Goal: Find specific page/section: Find specific page/section

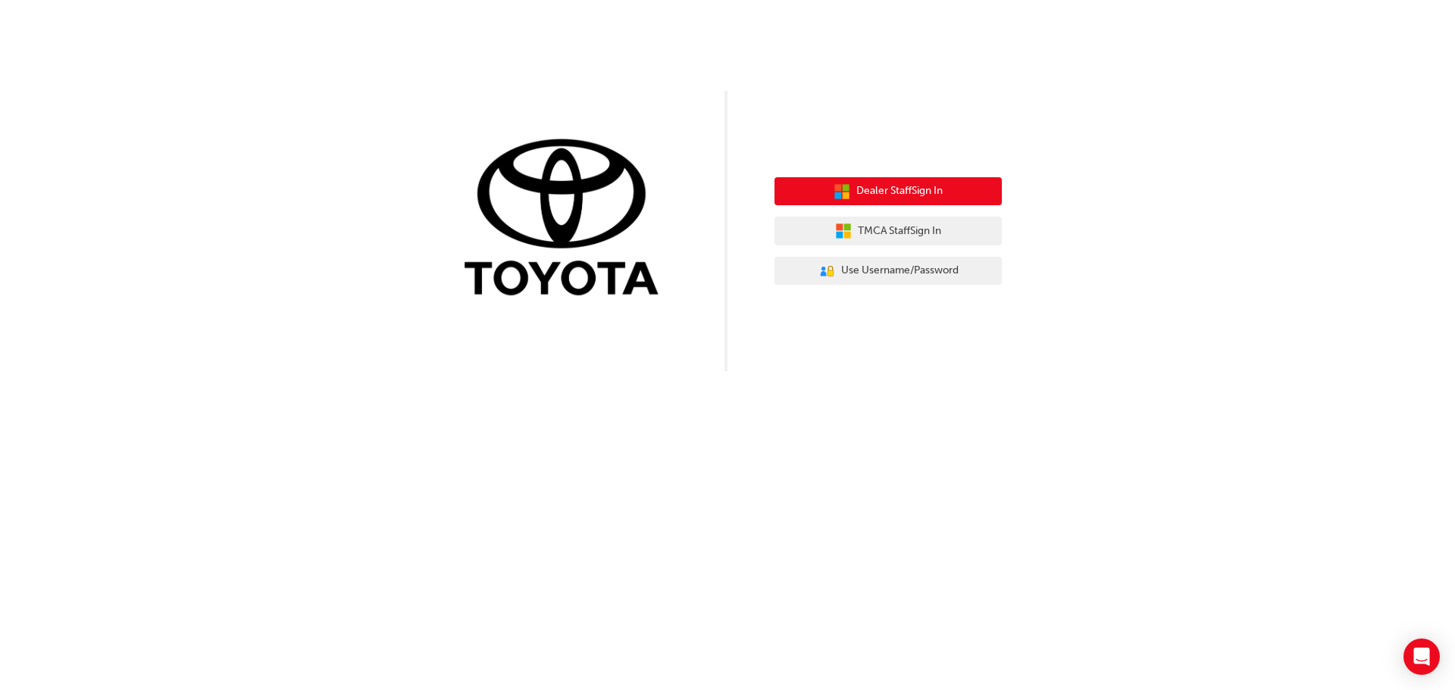
click at [840, 184] on icon "button" at bounding box center [841, 191] width 17 height 17
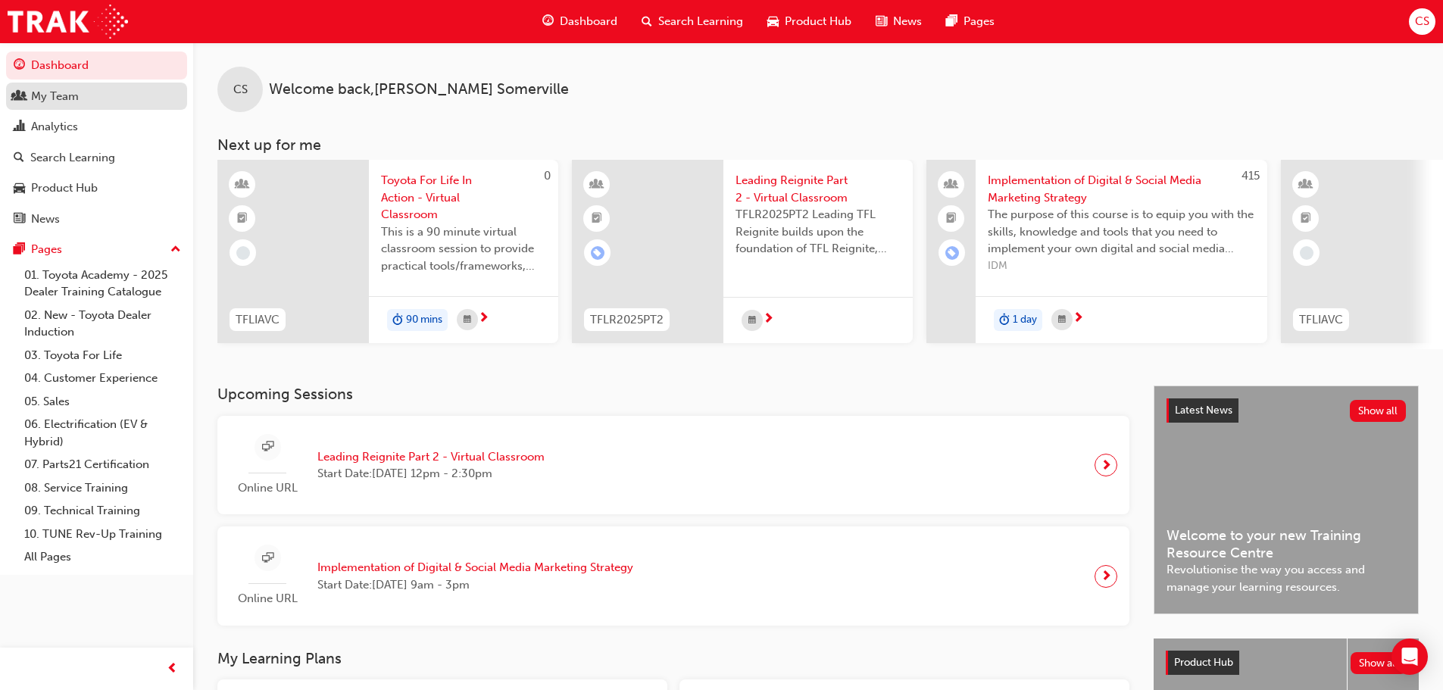
click at [117, 98] on div "My Team" at bounding box center [97, 96] width 166 height 19
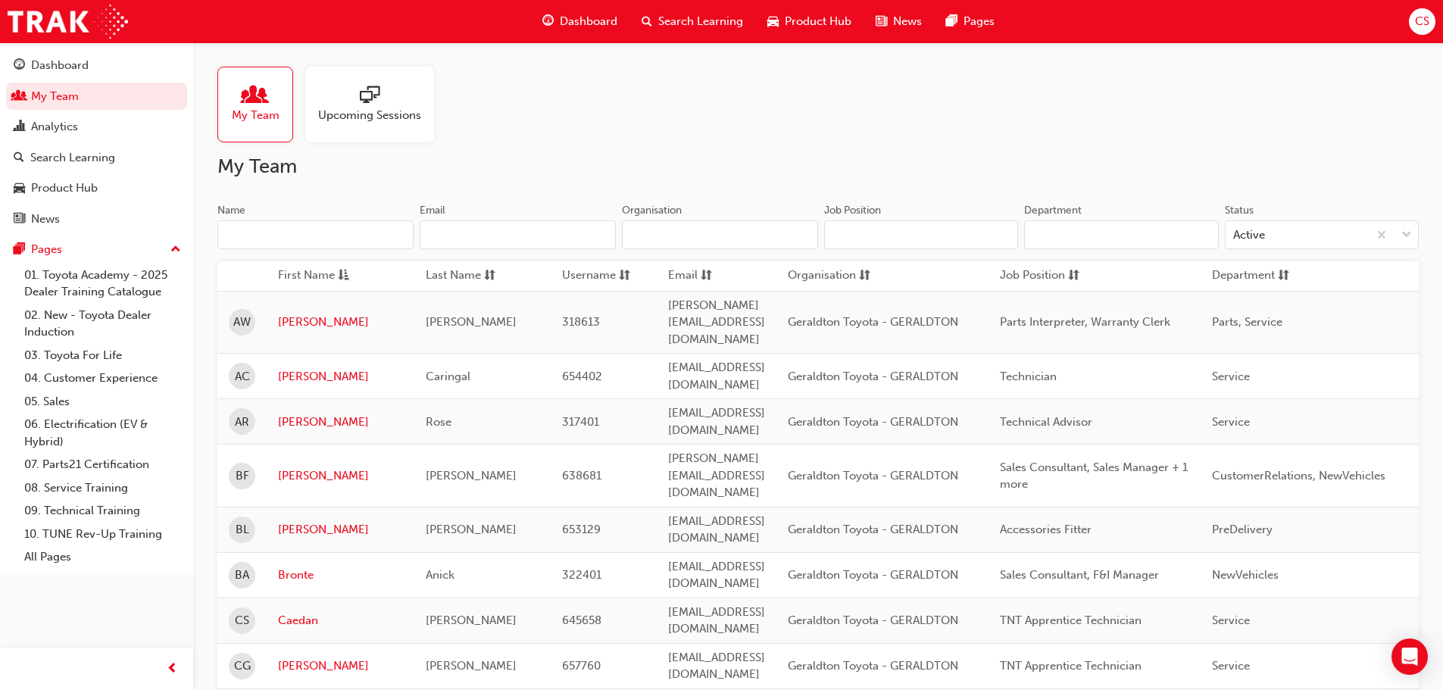
click at [308, 236] on input "Name" at bounding box center [315, 234] width 196 height 29
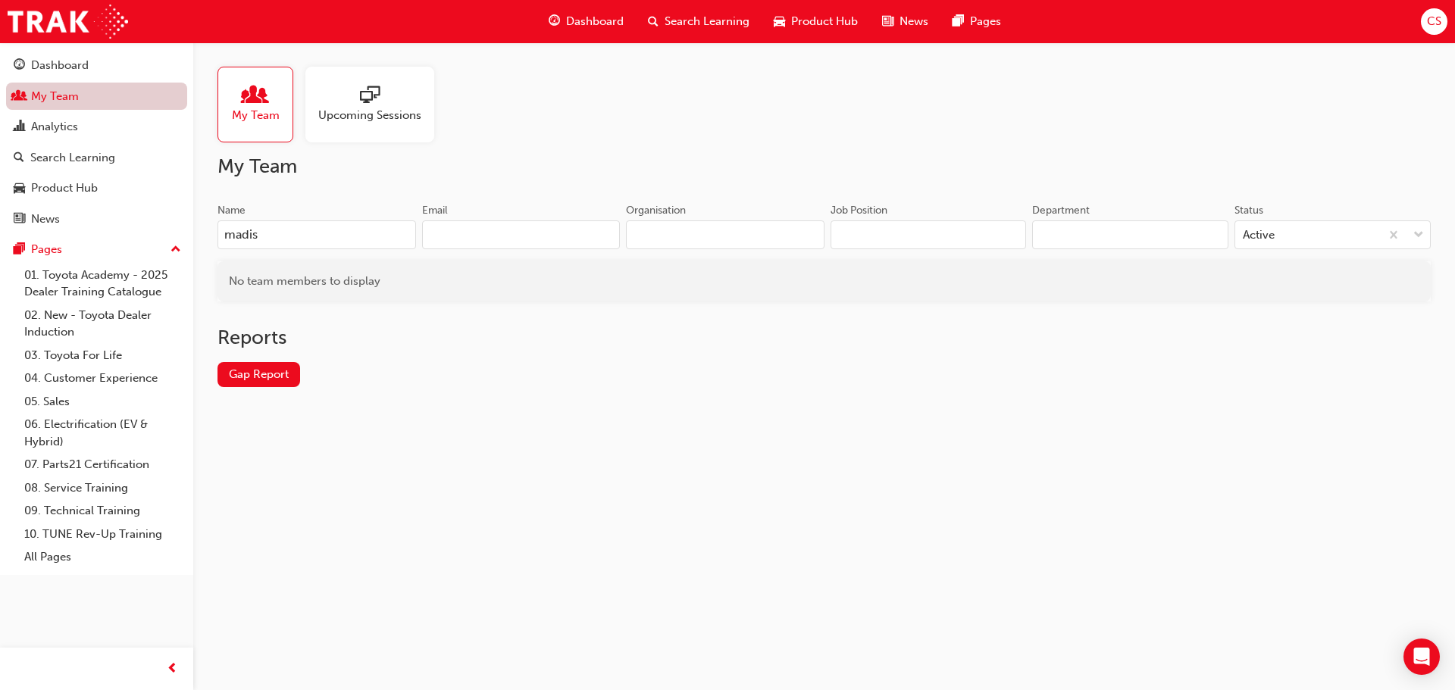
type input "madis"
click at [114, 95] on link "My Team" at bounding box center [96, 97] width 181 height 28
drag, startPoint x: 276, startPoint y: 235, endPoint x: 178, endPoint y: 224, distance: 98.4
click at [180, 224] on div "Dashboard My Team Analytics Search Learning Product Hub News Pages Pages 01. To…" at bounding box center [727, 345] width 1455 height 690
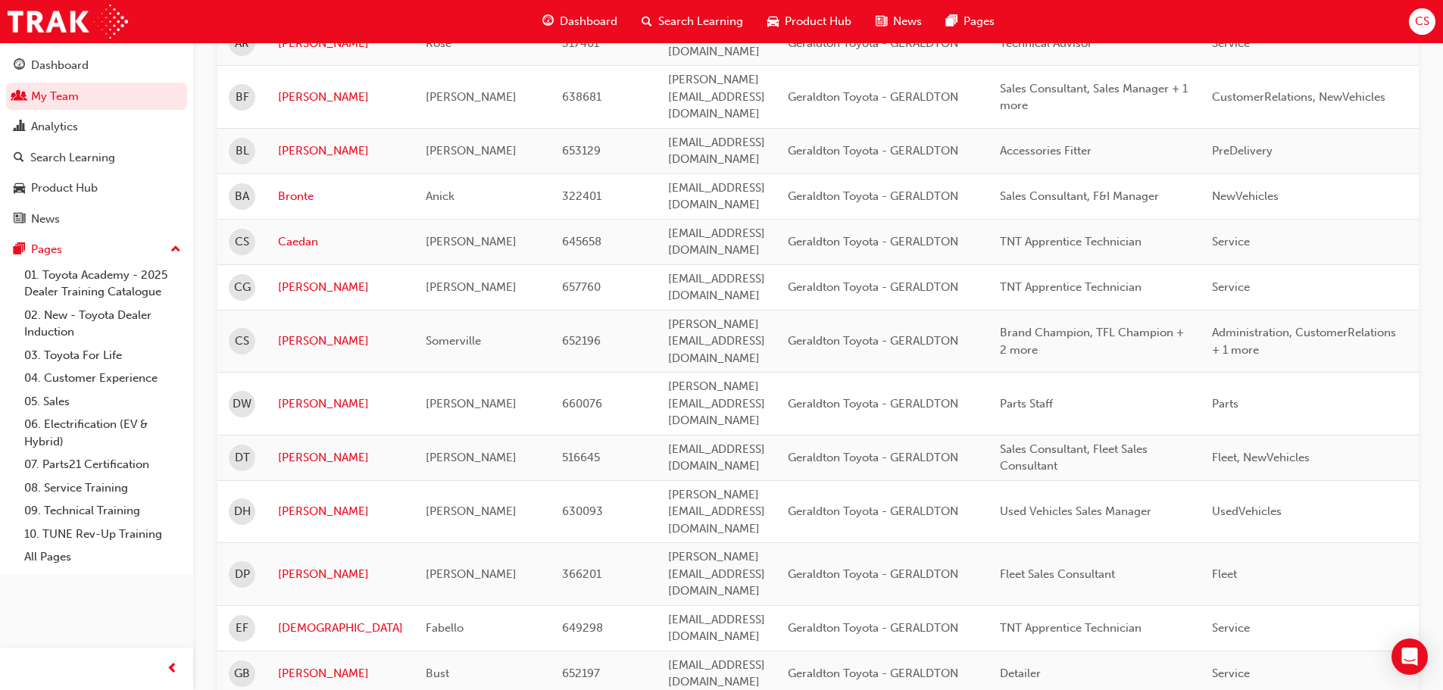
scroll to position [682, 0]
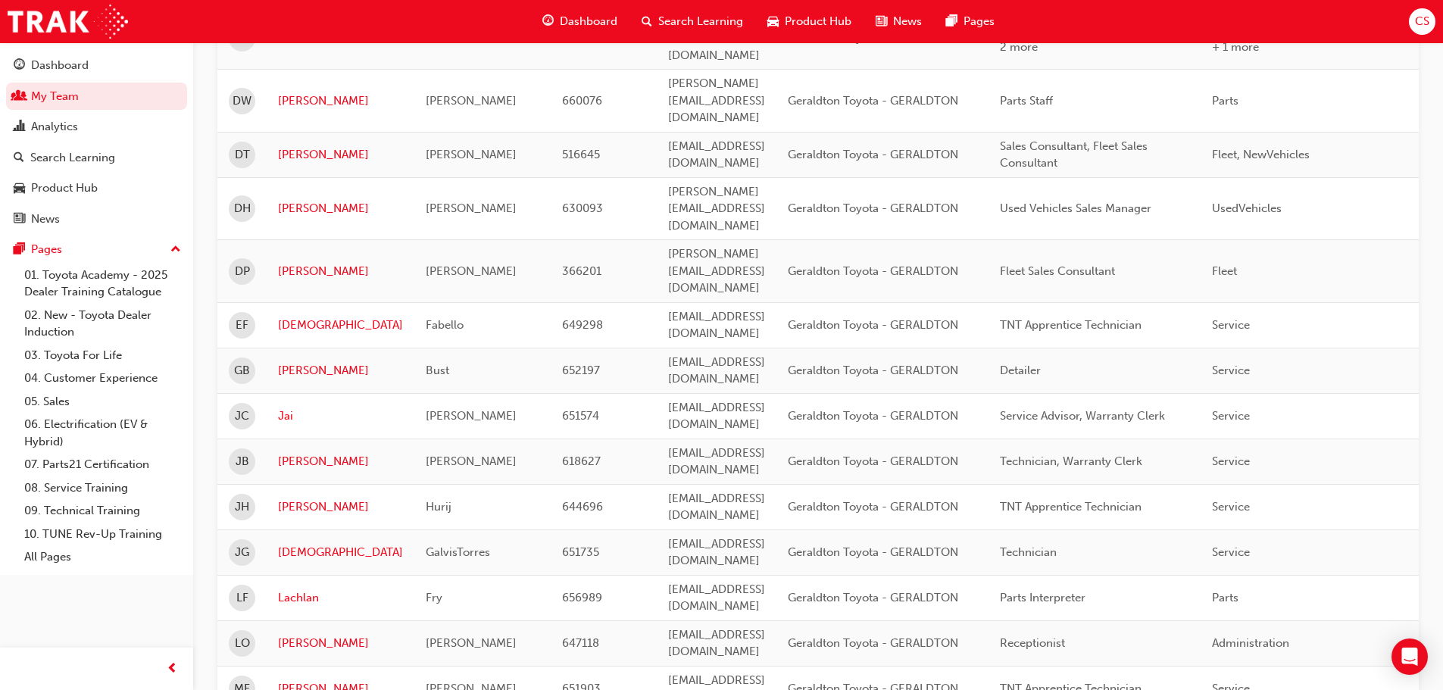
click at [1423, 14] on span "CS" at bounding box center [1422, 21] width 14 height 17
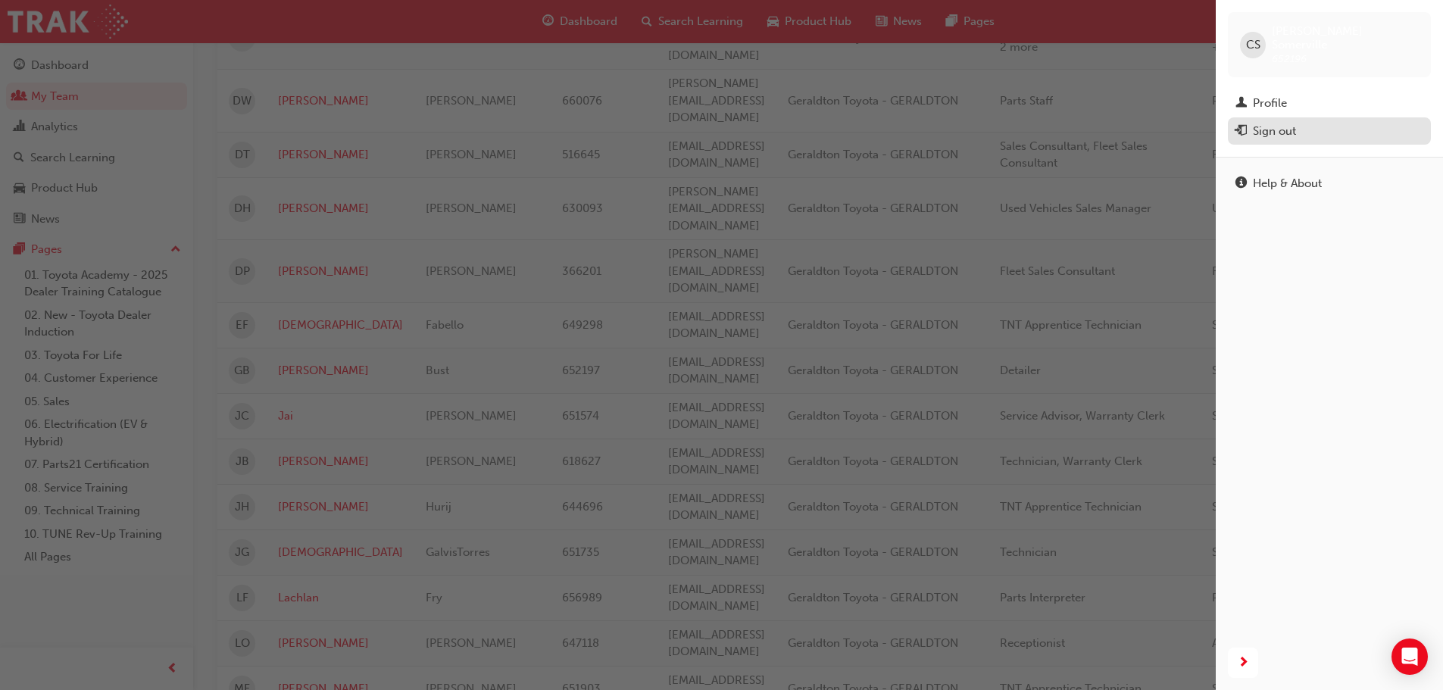
click at [1271, 124] on div "Sign out" at bounding box center [1274, 131] width 43 height 17
